Goal: Task Accomplishment & Management: Manage account settings

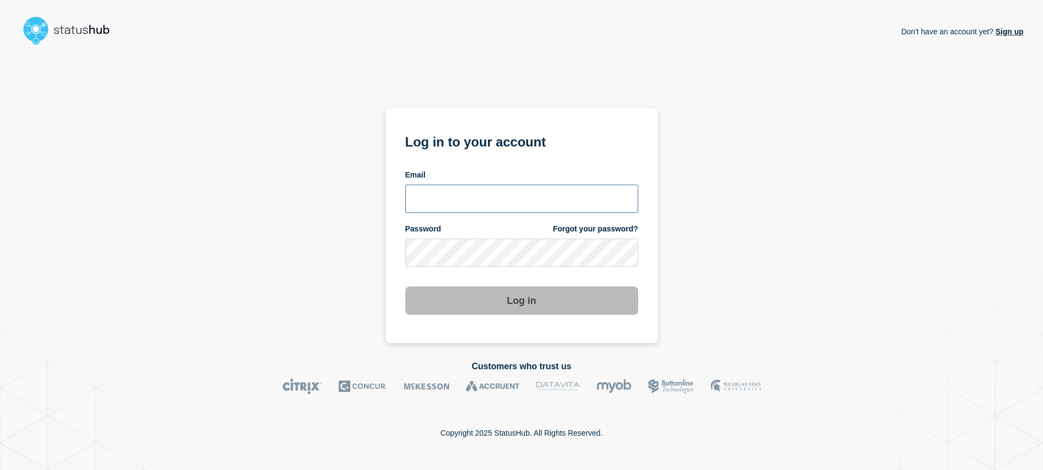
click at [475, 193] on input "email input" at bounding box center [521, 198] width 233 height 28
type input "m"
click at [783, 219] on div "Don't have an account yet? Sign up Log in to your account Email Password Forgot…" at bounding box center [522, 196] width 1004 height 293
click at [494, 197] on input "email input" at bounding box center [521, 198] width 233 height 28
type input "[EMAIL_ADDRESS][DOMAIN_NAME]"
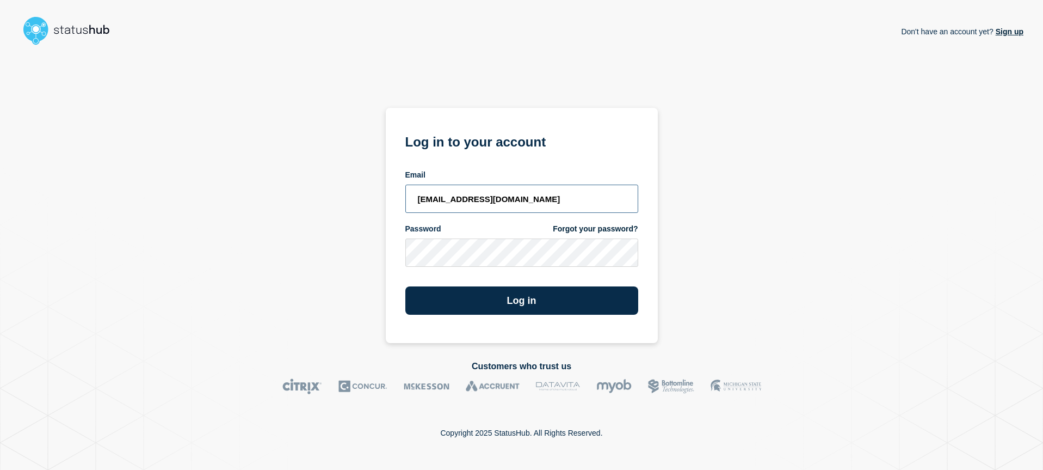
click at [405, 286] on button "Log in" at bounding box center [521, 300] width 233 height 28
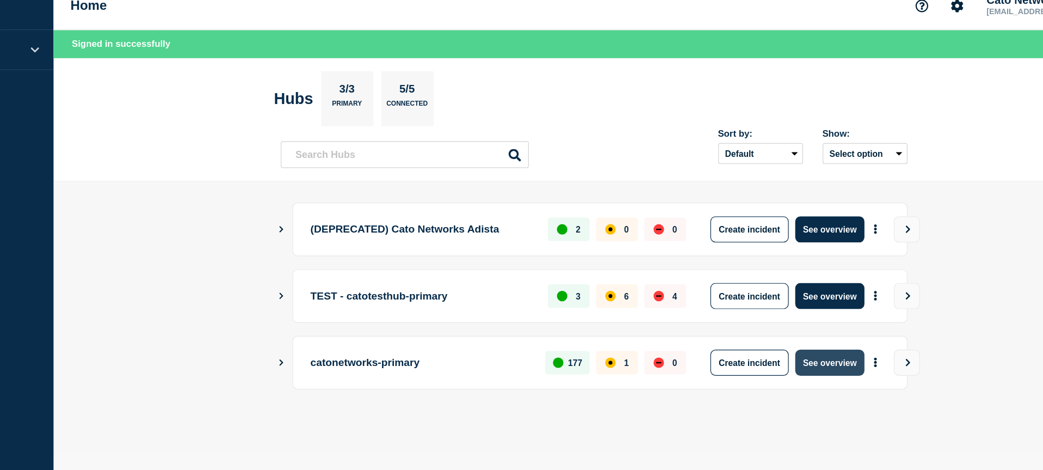
click at [787, 317] on button "See overview" at bounding box center [790, 317] width 58 height 22
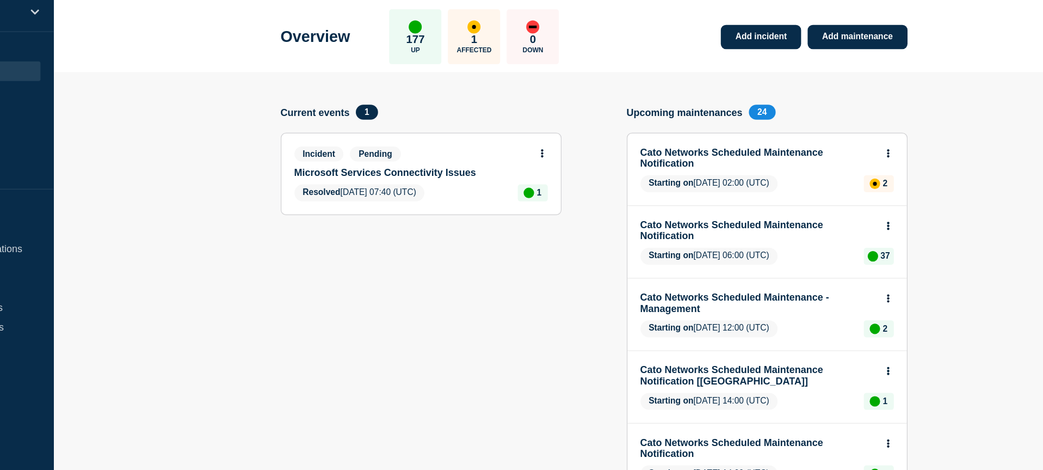
drag, startPoint x: 360, startPoint y: 195, endPoint x: 382, endPoint y: 197, distance: 21.8
click at [360, 195] on link "Microsoft Services Connectivity Issues" at bounding box center [441, 190] width 196 height 9
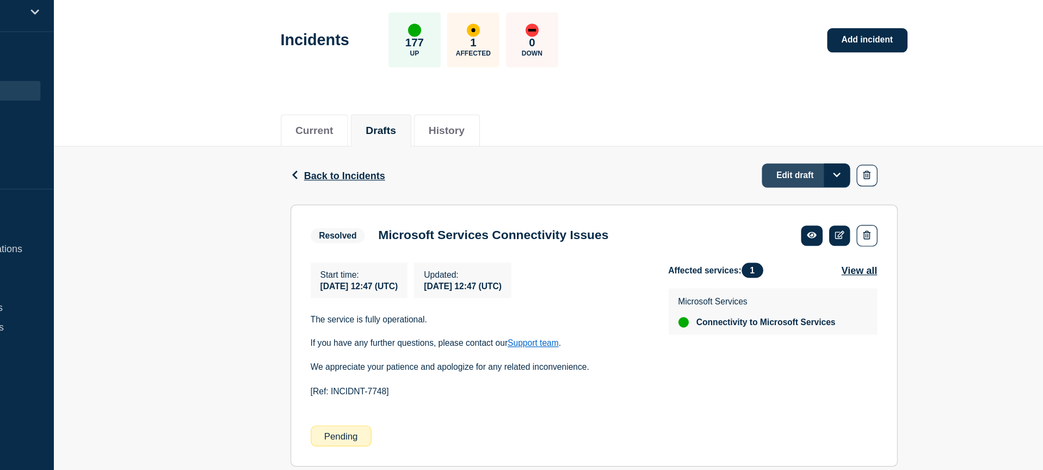
click at [755, 197] on link "Edit draft" at bounding box center [769, 193] width 73 height 20
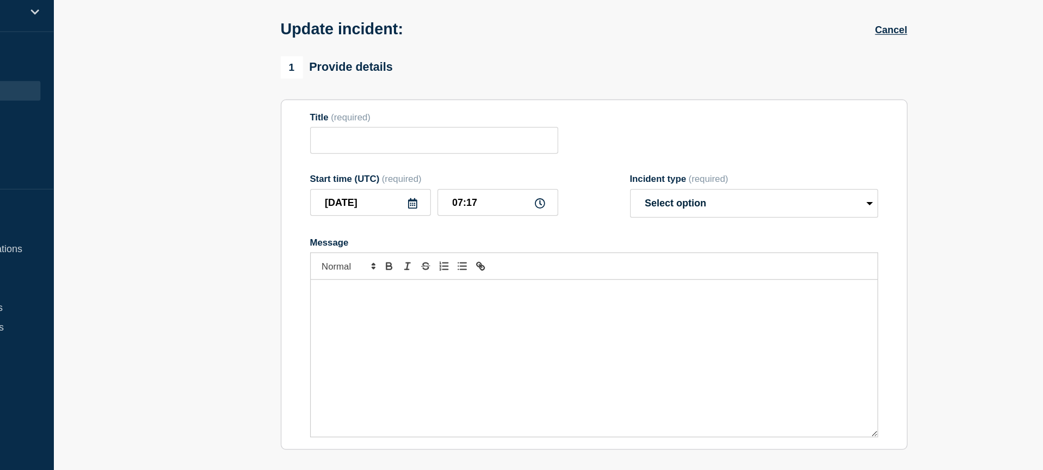
type input "Microsoft Services Connectivity Issues"
type input "[DATE]"
type input "12:47"
select select "resolved"
radio input "false"
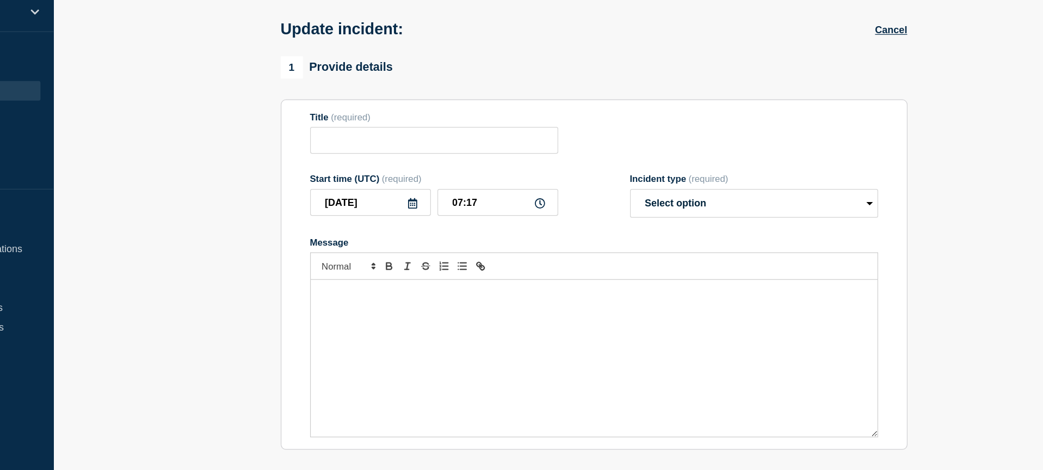
radio input "true"
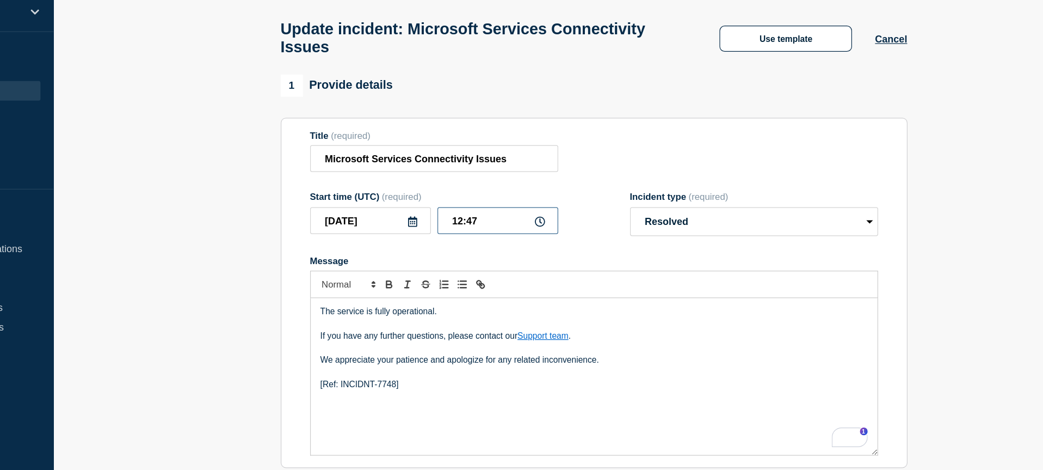
click at [478, 225] on input "12:47" at bounding box center [513, 230] width 101 height 22
type input "16:00"
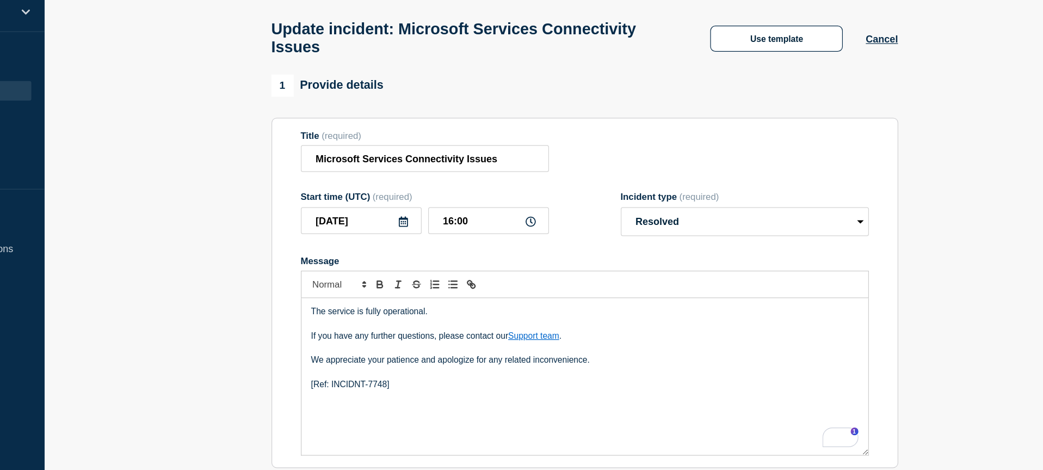
click at [622, 248] on form "Title (required) Microsoft Services Connectivity Issues Start time (UTC) (requi…" at bounding box center [592, 291] width 473 height 272
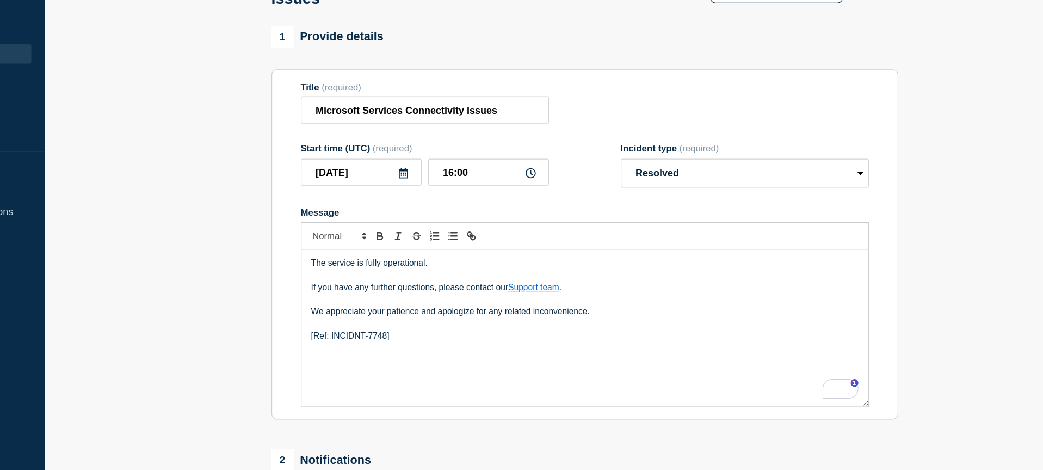
scroll to position [143, 0]
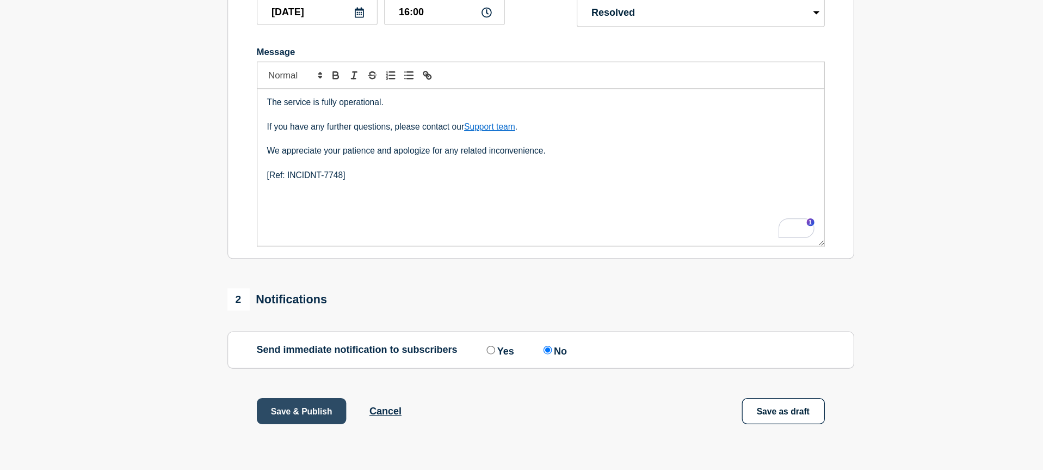
click at [406, 412] on button "Save & Publish" at bounding box center [393, 420] width 75 height 22
